Goal: Check status

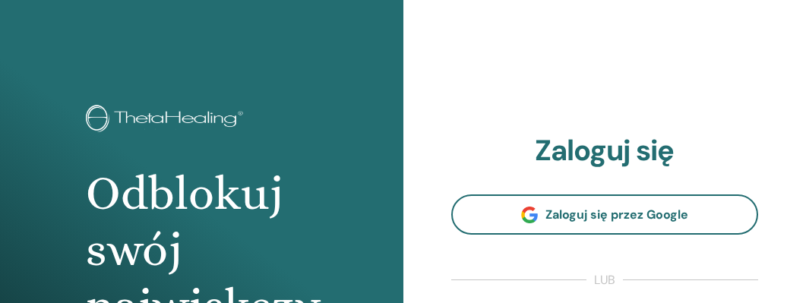
scroll to position [191, 0]
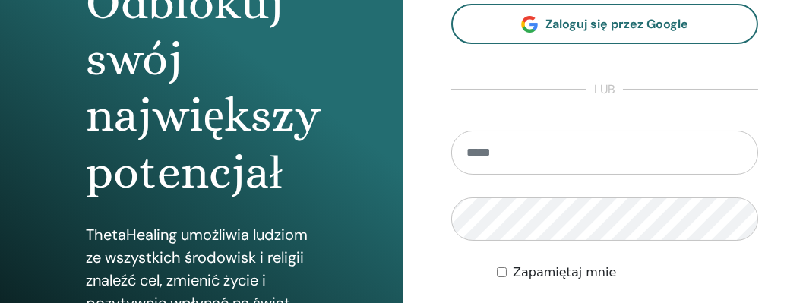
type input "**********"
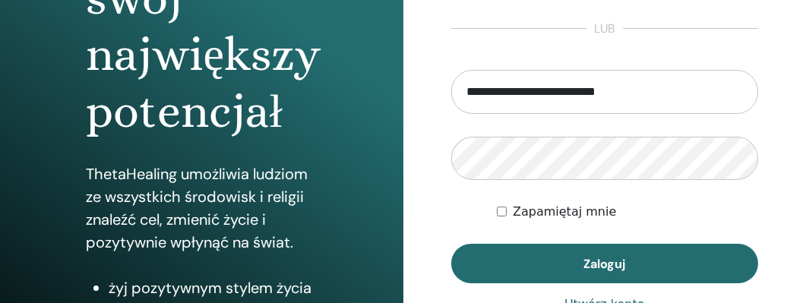
scroll to position [302, 0]
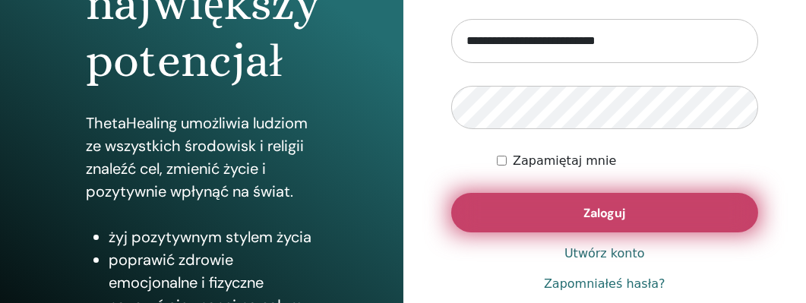
click at [609, 206] on span "Zaloguj" at bounding box center [604, 213] width 42 height 16
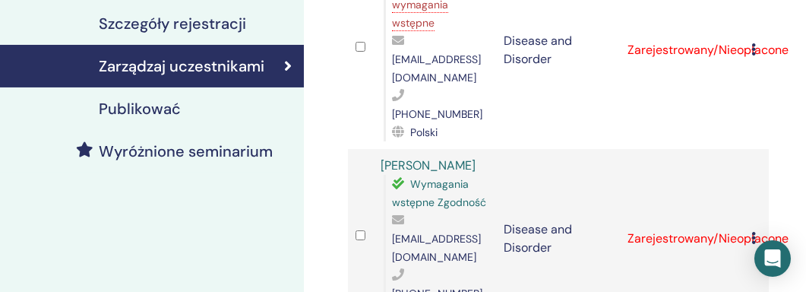
scroll to position [232, 0]
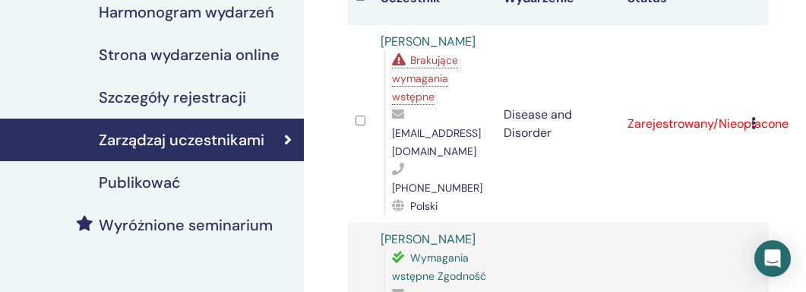
click at [416, 68] on div "Brakujące wymagania wstępne" at bounding box center [440, 78] width 97 height 55
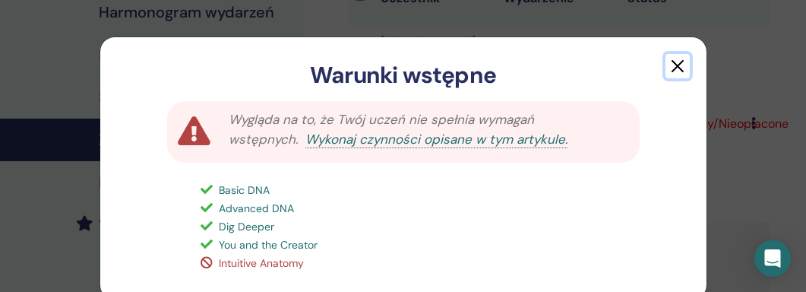
click at [672, 63] on button "button" at bounding box center [677, 66] width 24 height 24
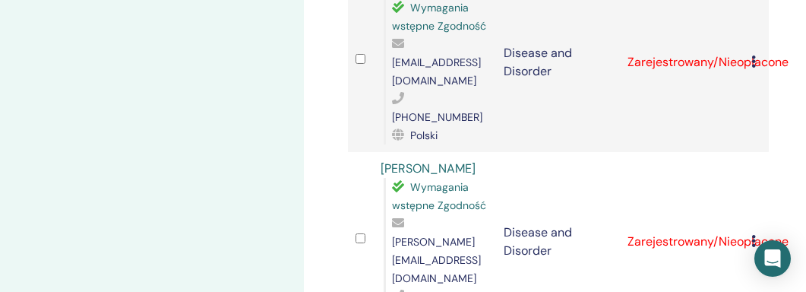
scroll to position [0, 0]
